Goal: Information Seeking & Learning: Learn about a topic

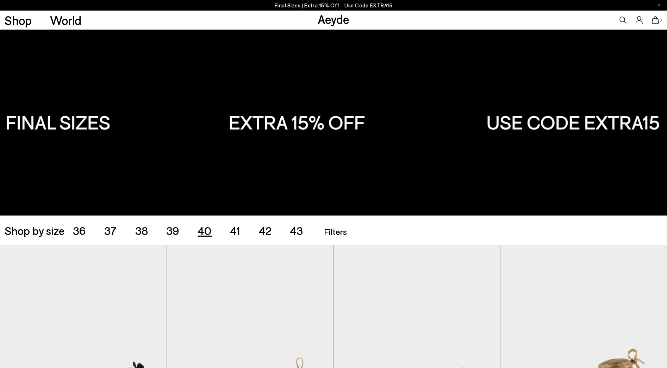
click at [205, 231] on span "40" at bounding box center [205, 230] width 14 height 13
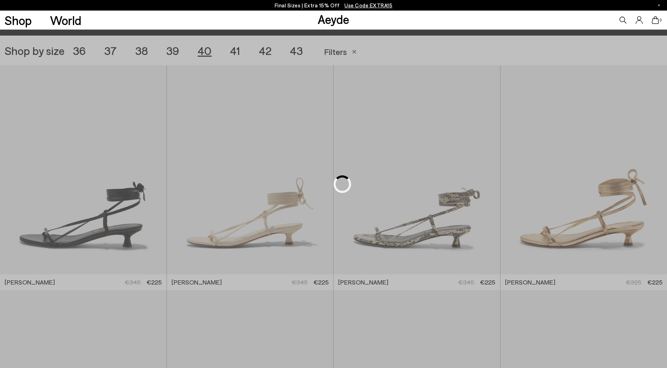
scroll to position [186, 0]
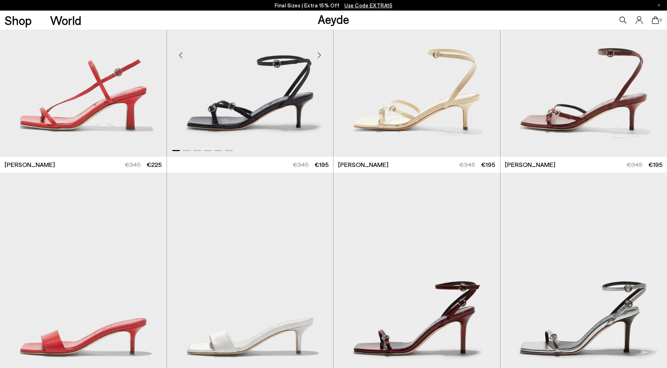
scroll to position [522, 0]
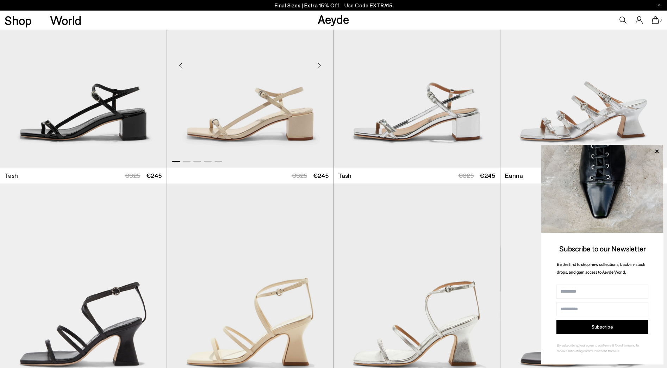
scroll to position [1410, 0]
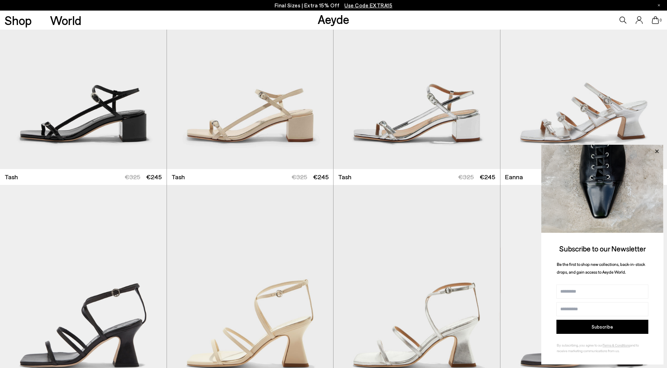
click at [657, 149] on icon at bounding box center [656, 151] width 9 height 9
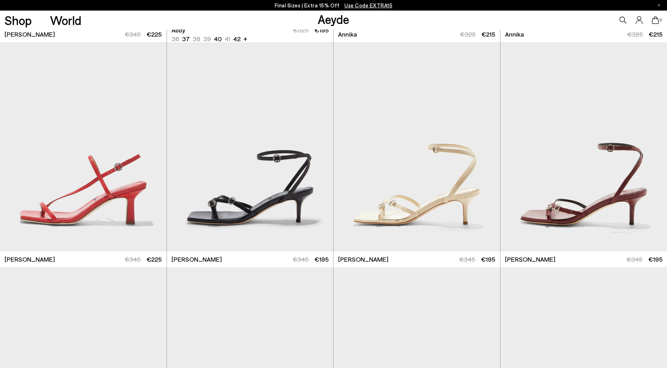
scroll to position [0, 0]
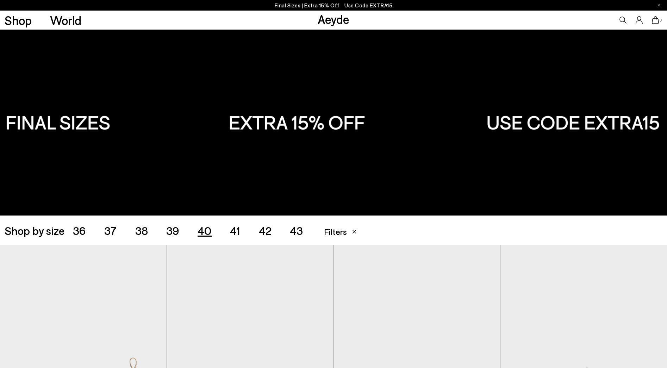
click at [295, 228] on span "43" at bounding box center [296, 230] width 13 height 13
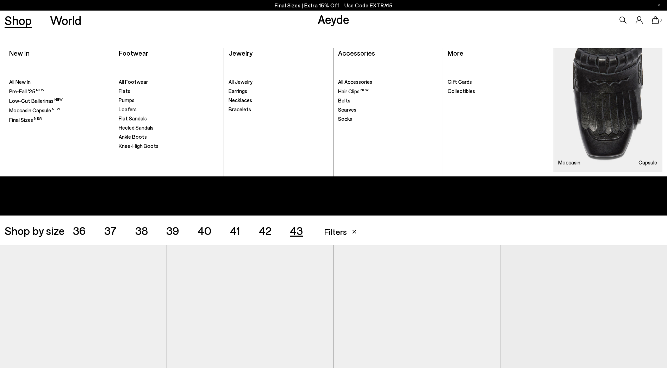
click at [21, 24] on link "Shop" at bounding box center [18, 20] width 27 height 12
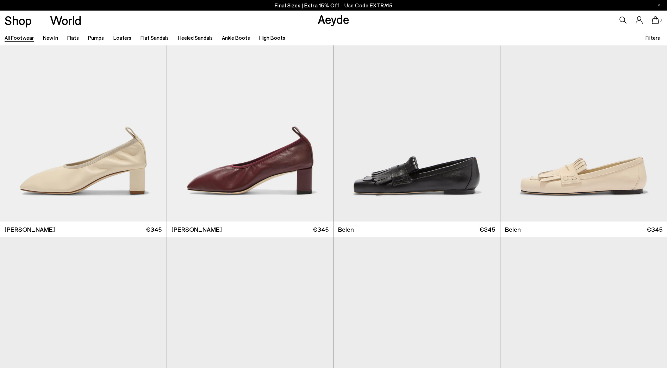
scroll to position [367, 0]
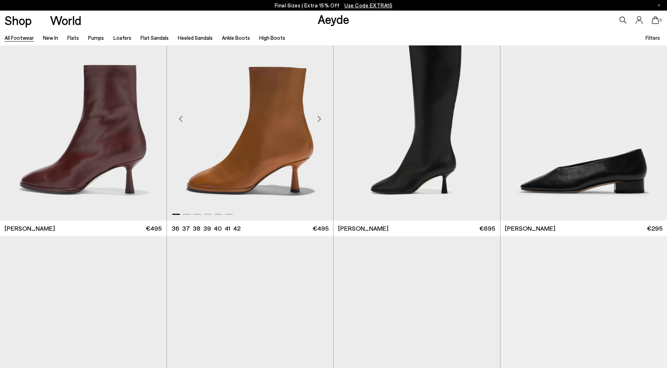
scroll to position [4539, 0]
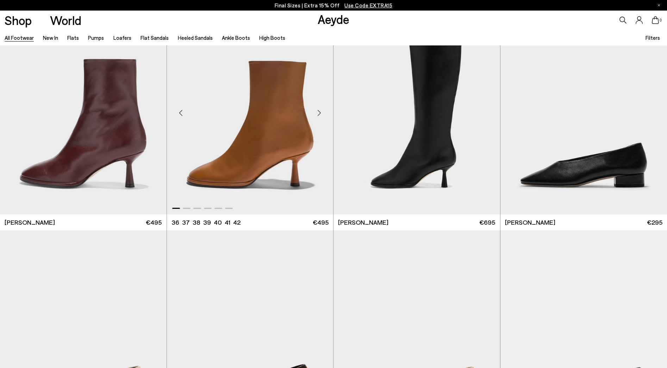
click at [320, 112] on div "Next slide" at bounding box center [319, 112] width 21 height 21
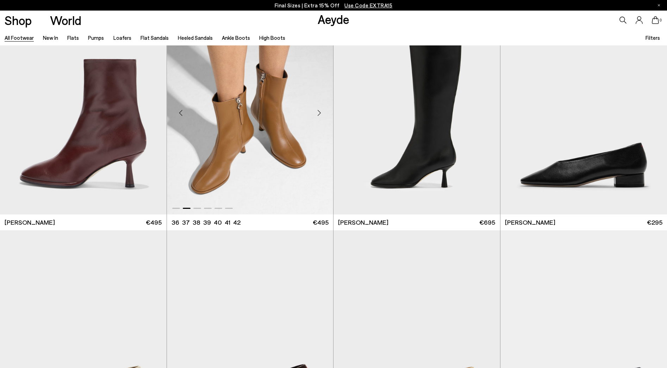
click at [319, 112] on div "Next slide" at bounding box center [319, 112] width 21 height 21
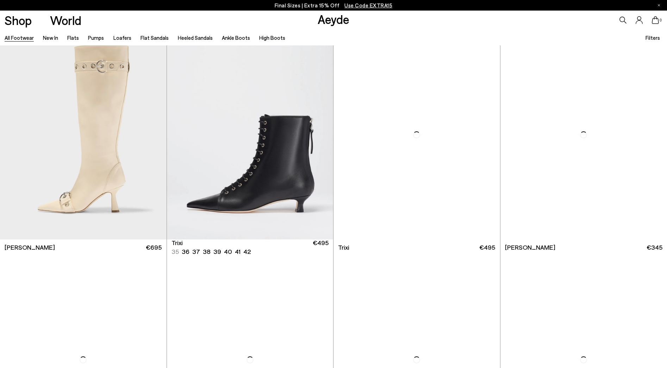
scroll to position [5640, 0]
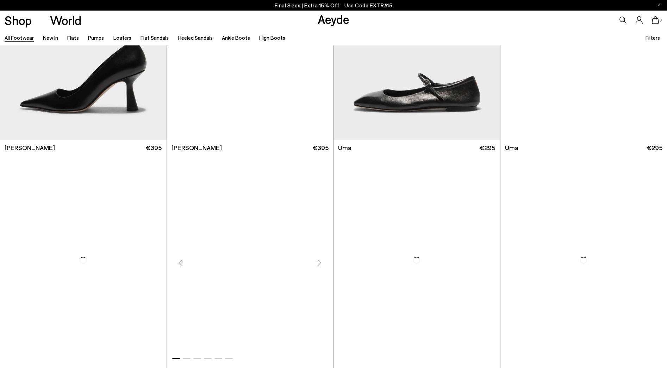
scroll to position [6772, 0]
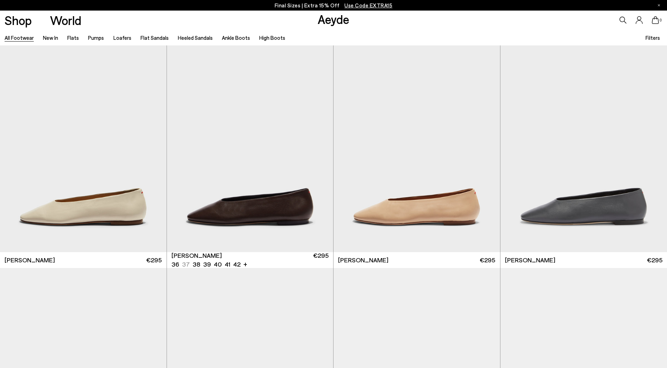
scroll to position [8401, 0]
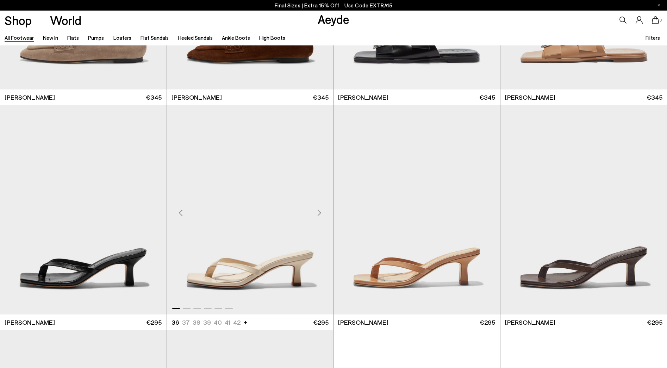
scroll to position [9511, 0]
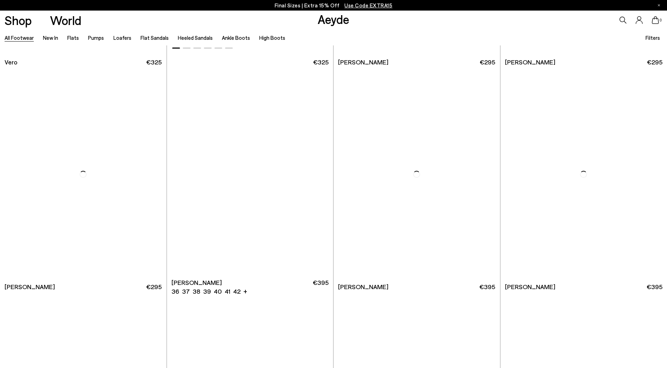
scroll to position [11000, 0]
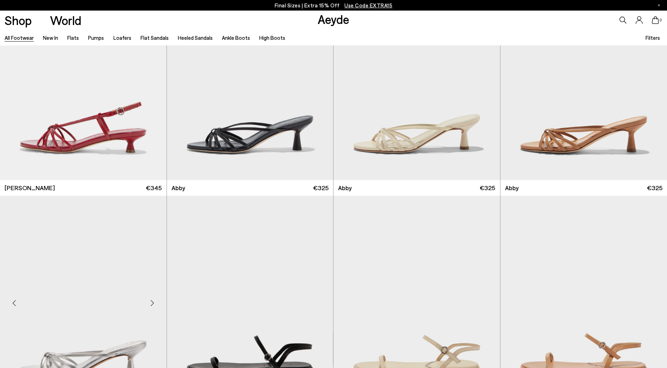
scroll to position [12672, 0]
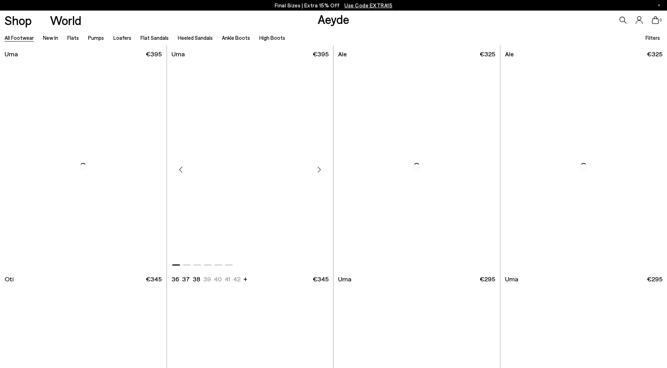
scroll to position [13509, 0]
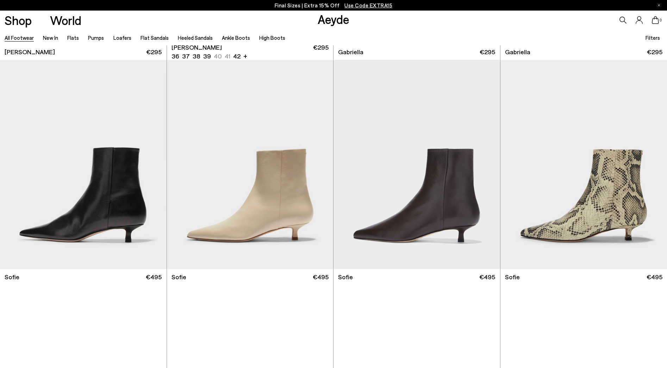
scroll to position [14430, 0]
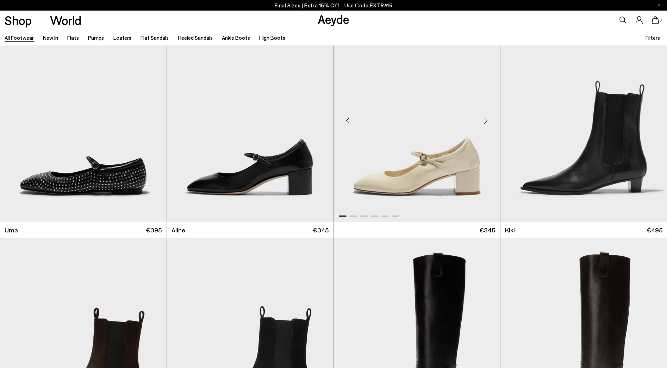
click at [481, 120] on div "Next slide" at bounding box center [485, 120] width 21 height 21
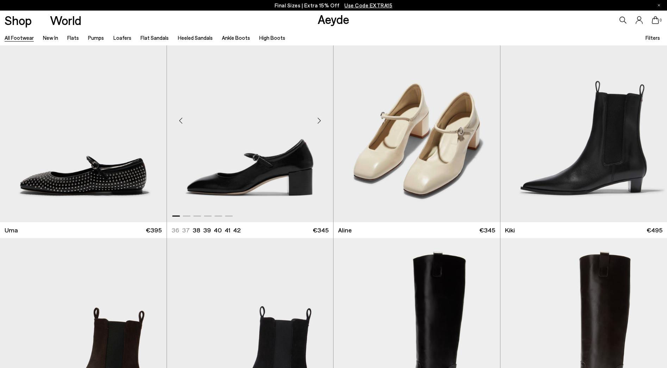
scroll to position [14457, 0]
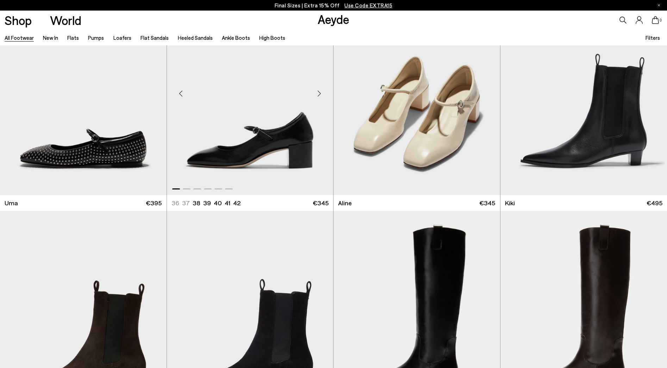
click at [320, 93] on div "Next slide" at bounding box center [319, 93] width 21 height 21
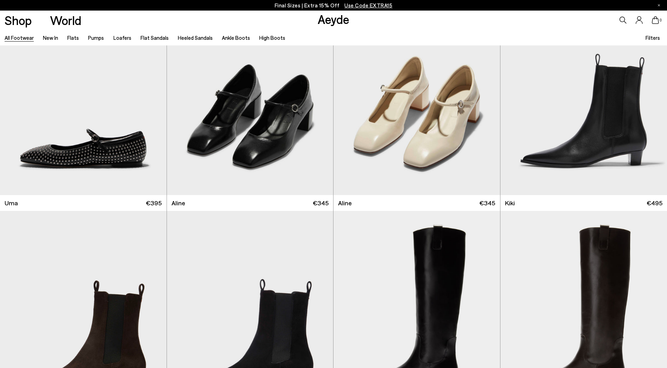
scroll to position [15103, 0]
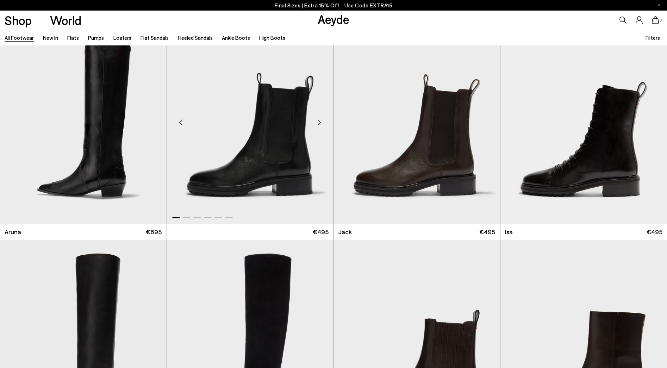
click at [320, 124] on div "Next slide" at bounding box center [319, 122] width 21 height 21
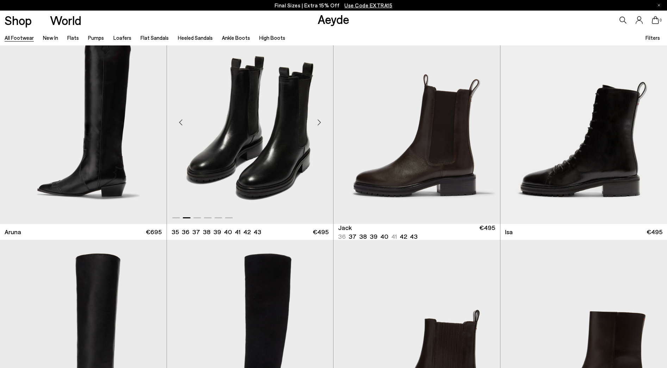
click at [319, 124] on div "Next slide" at bounding box center [319, 122] width 21 height 21
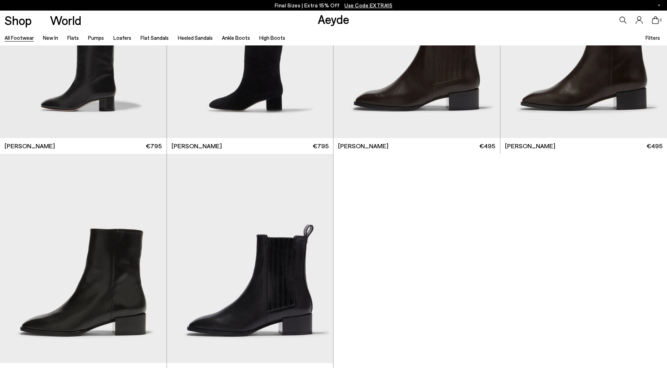
scroll to position [15340, 0]
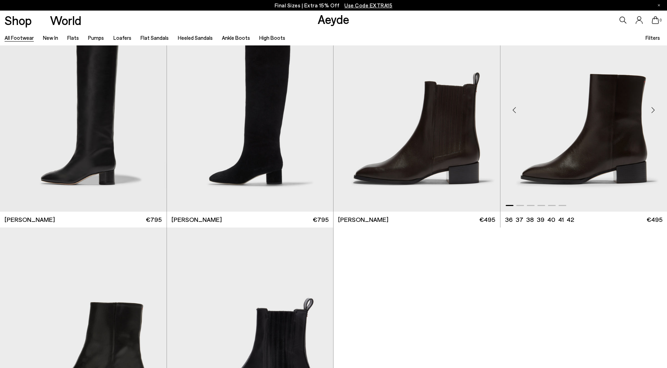
click at [593, 114] on img "1 / 6" at bounding box center [583, 106] width 167 height 209
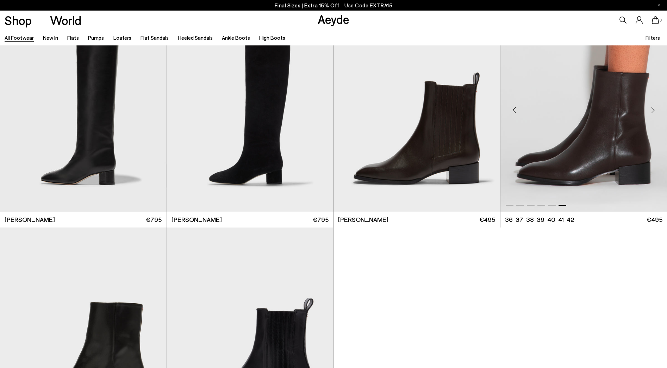
click at [654, 106] on div "Next slide" at bounding box center [652, 109] width 21 height 21
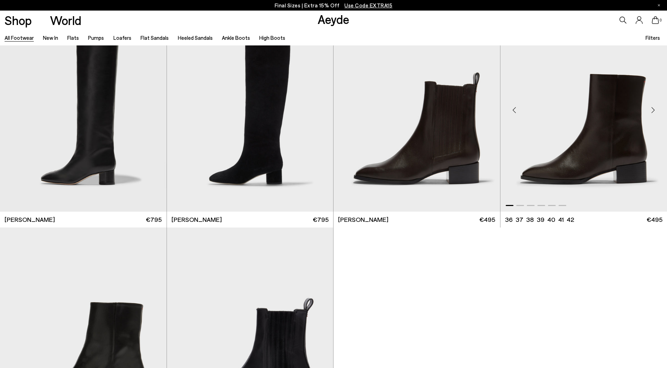
click at [654, 106] on div "Next slide" at bounding box center [652, 109] width 21 height 21
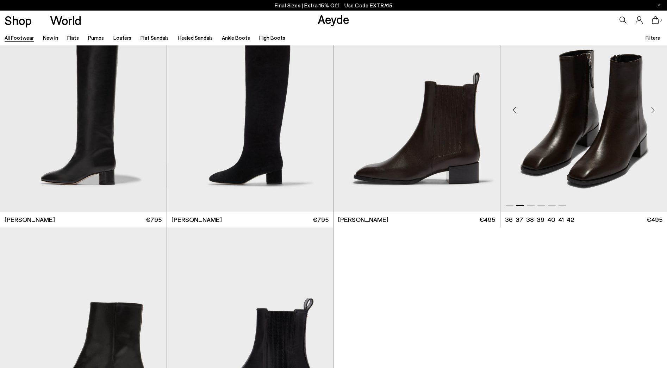
click at [654, 106] on div "Next slide" at bounding box center [652, 109] width 21 height 21
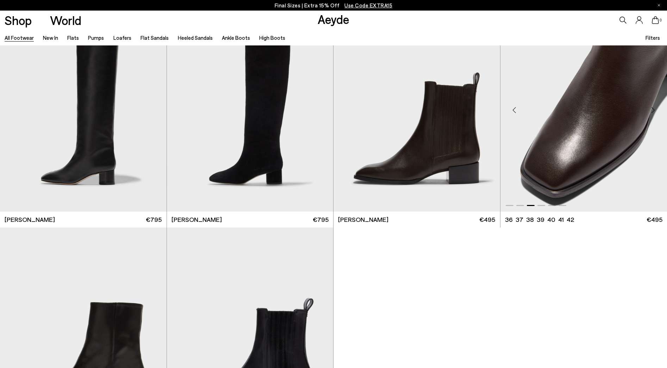
click at [654, 106] on div "Next slide" at bounding box center [652, 109] width 21 height 21
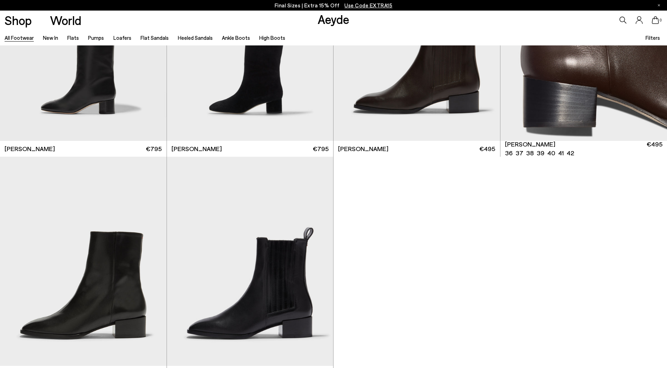
scroll to position [15415, 0]
